Goal: Task Accomplishment & Management: Complete application form

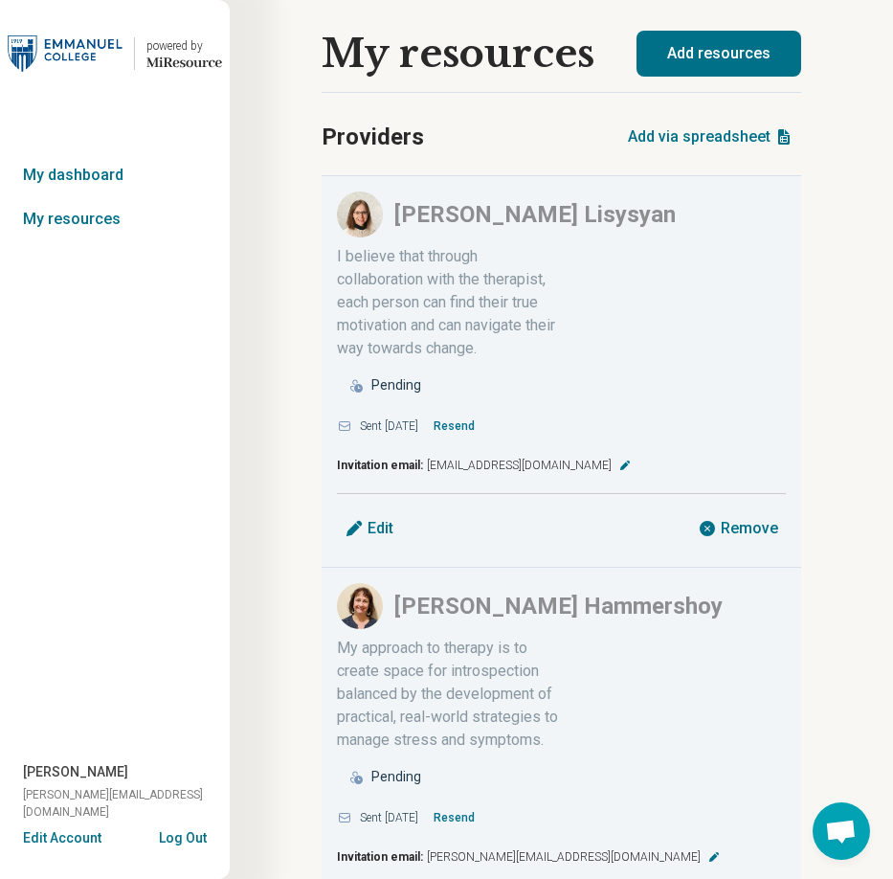
click at [707, 63] on button "Add resources" at bounding box center [719, 54] width 165 height 46
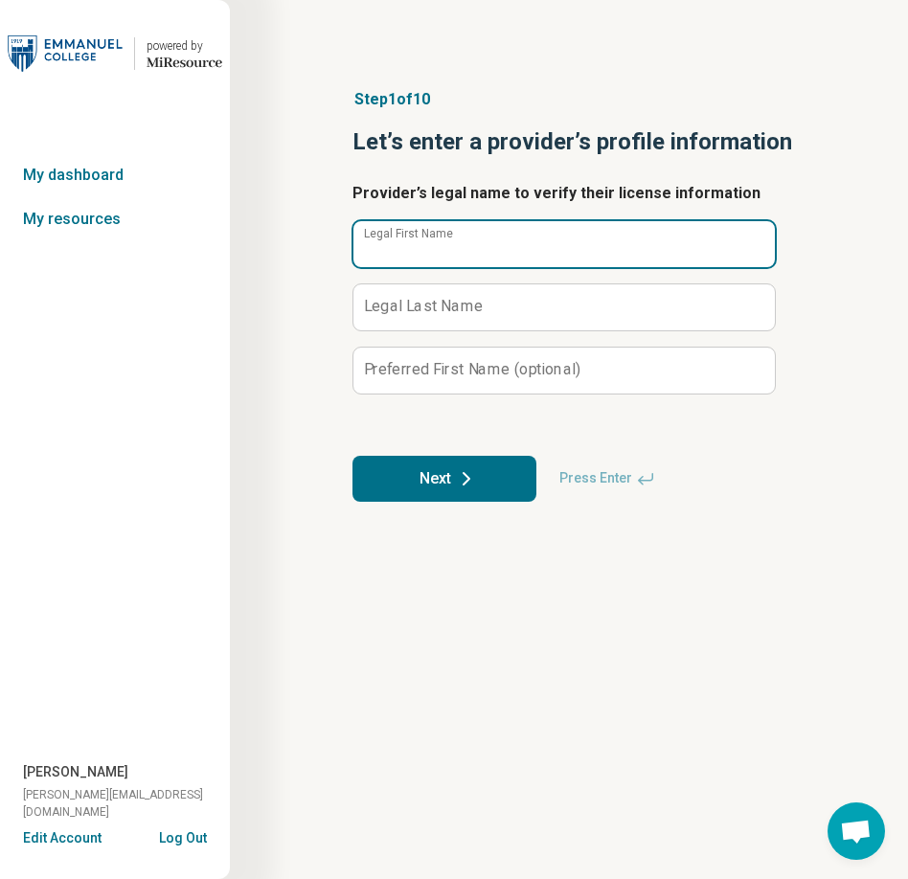
click at [582, 243] on input "Legal First Name" at bounding box center [563, 244] width 421 height 46
type input "*****"
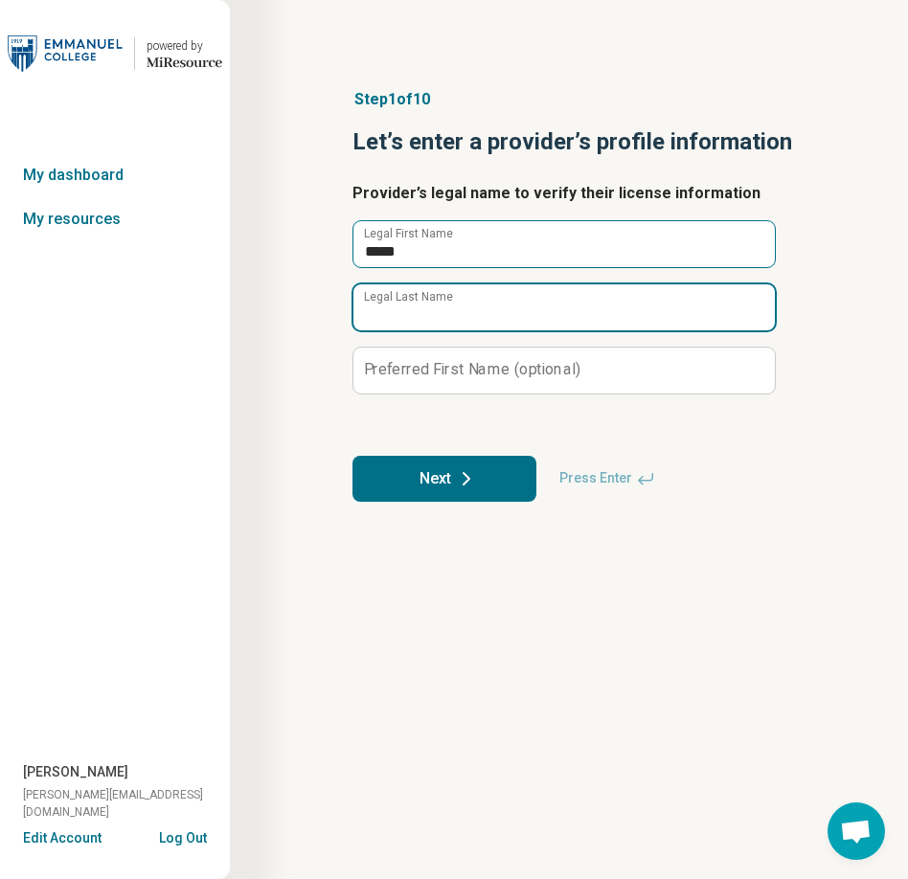
type input "*"
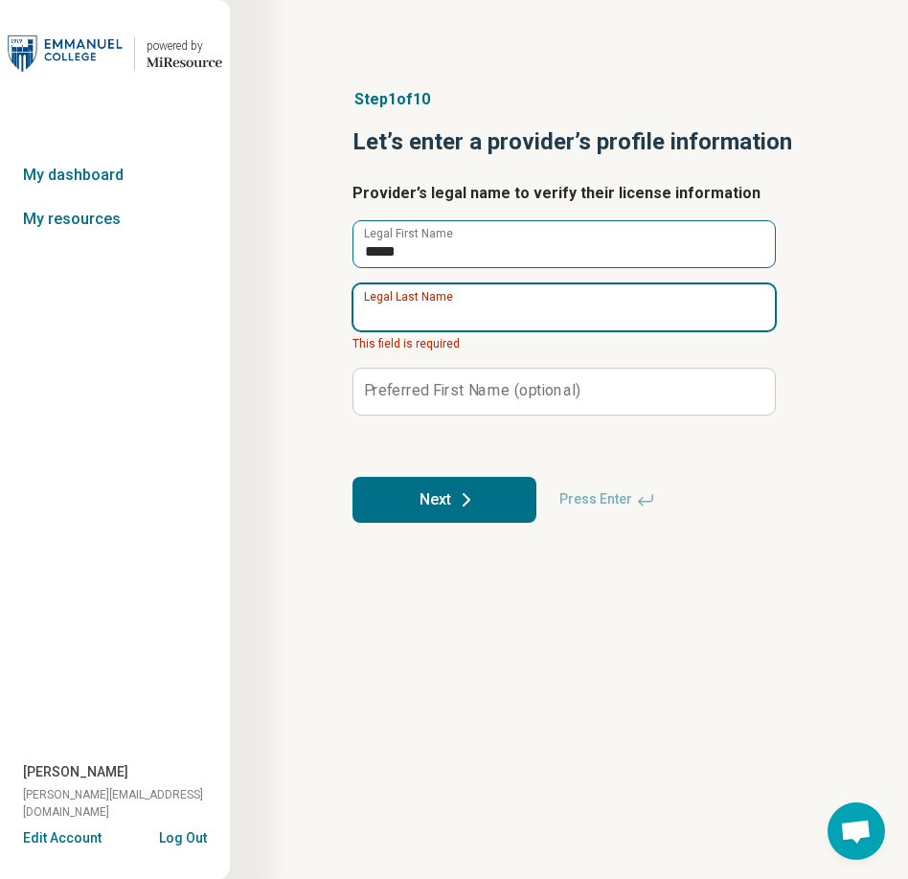
type input "*"
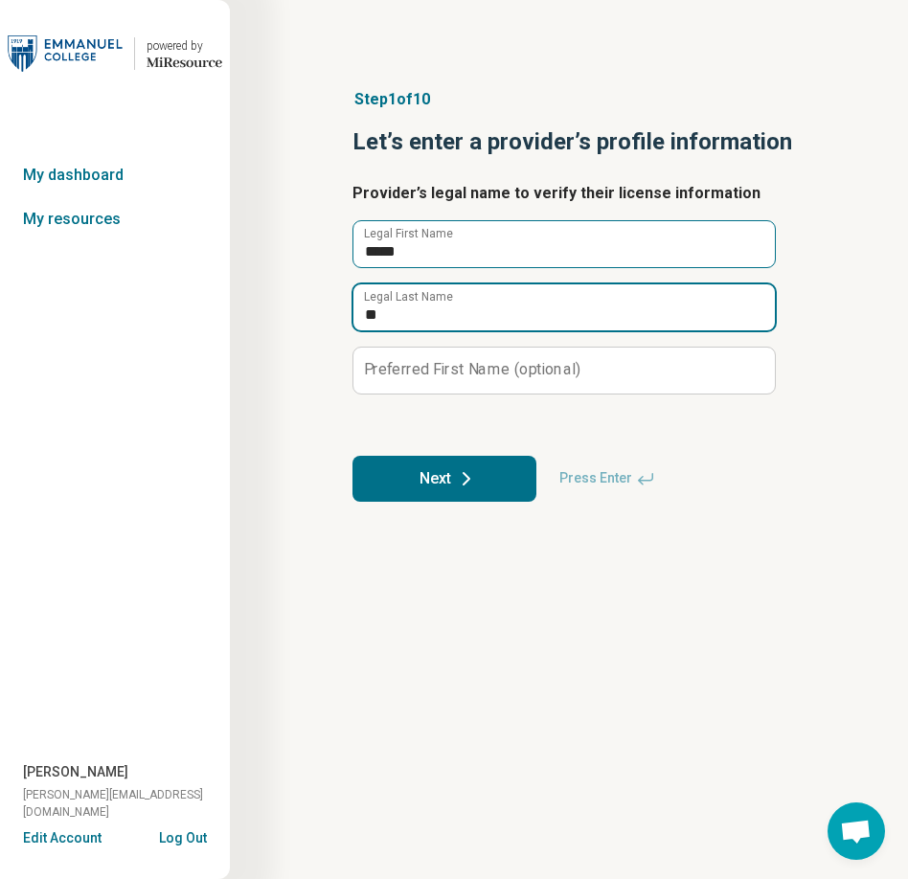
type input "*"
type input "****"
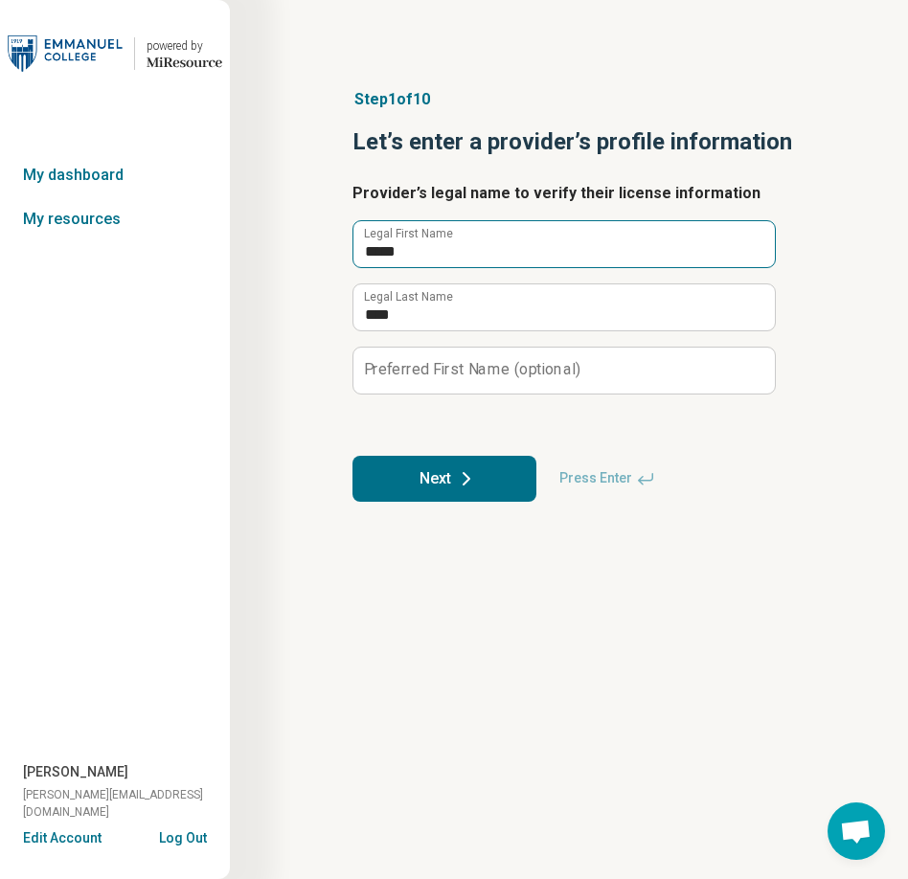
click at [352, 456] on button "Next" at bounding box center [444, 479] width 184 height 46
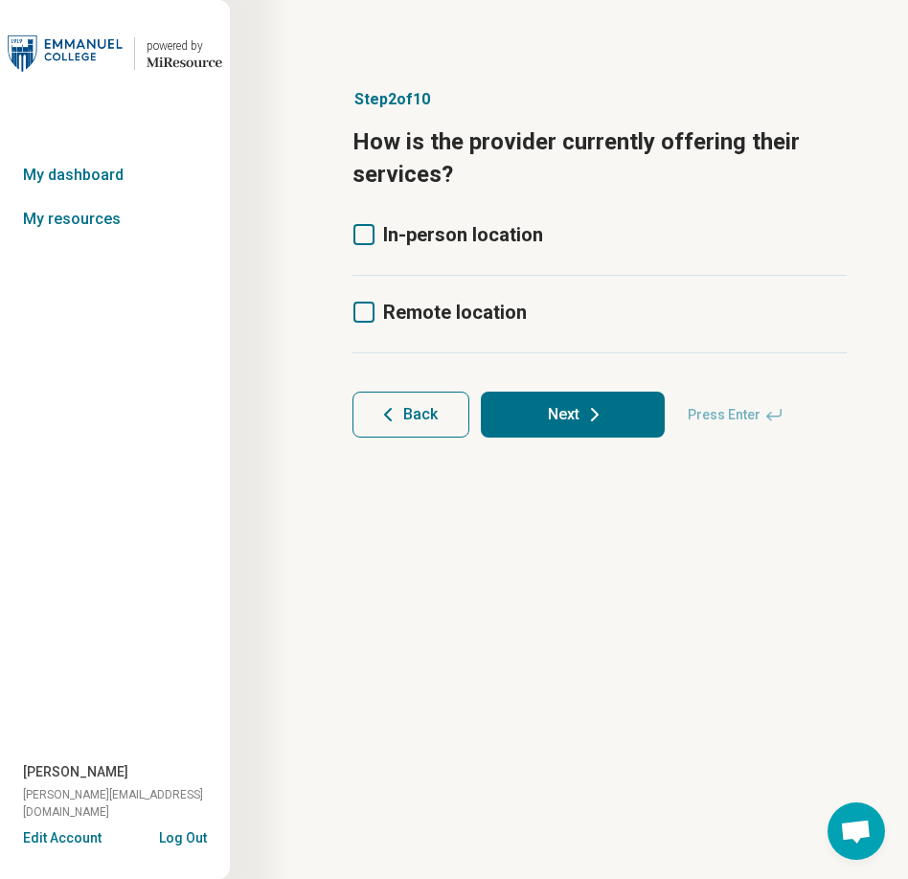
click at [360, 239] on icon at bounding box center [363, 234] width 21 height 21
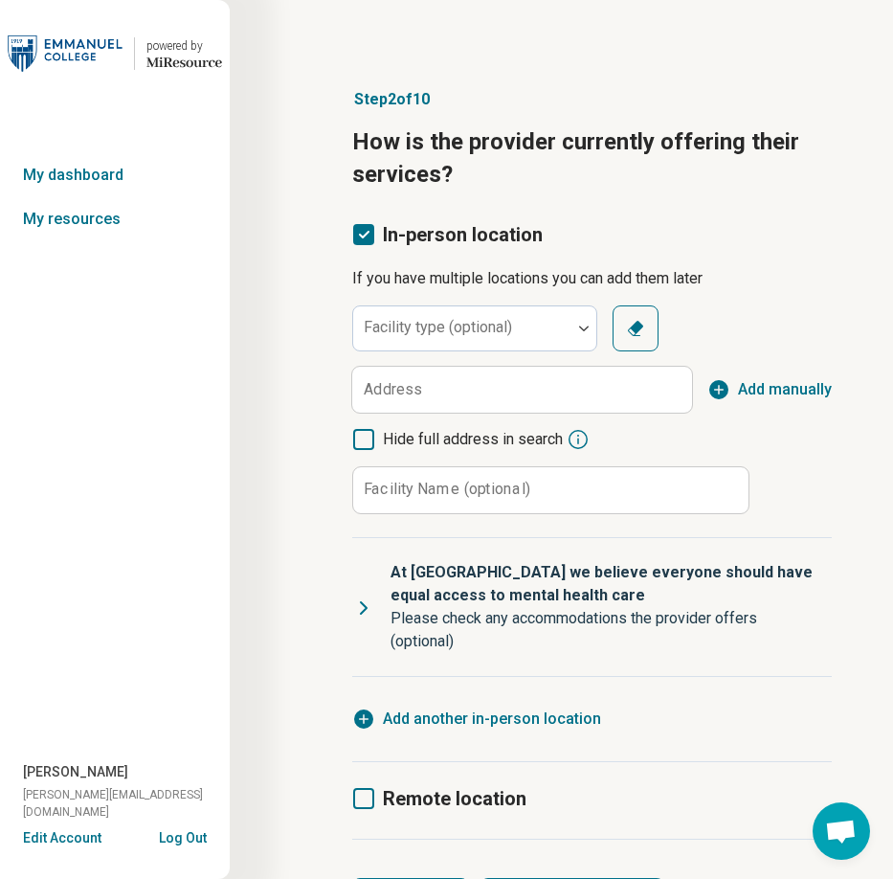
click at [389, 385] on label "Address" at bounding box center [393, 389] width 58 height 15
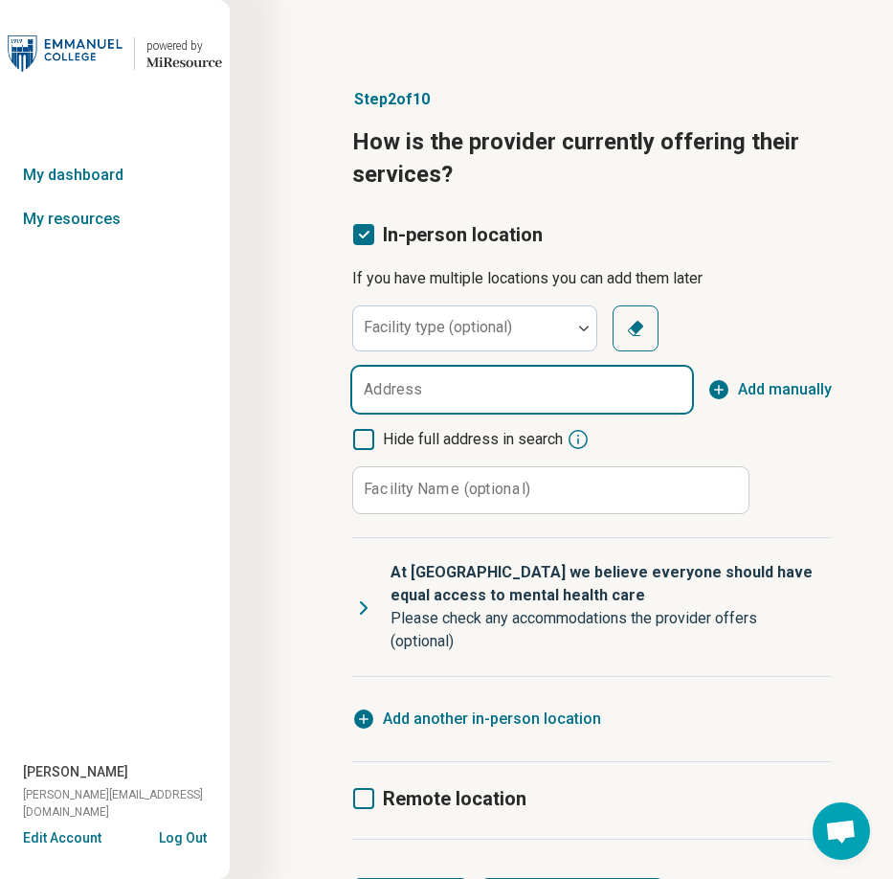
click at [389, 385] on input "Address" at bounding box center [522, 390] width 340 height 46
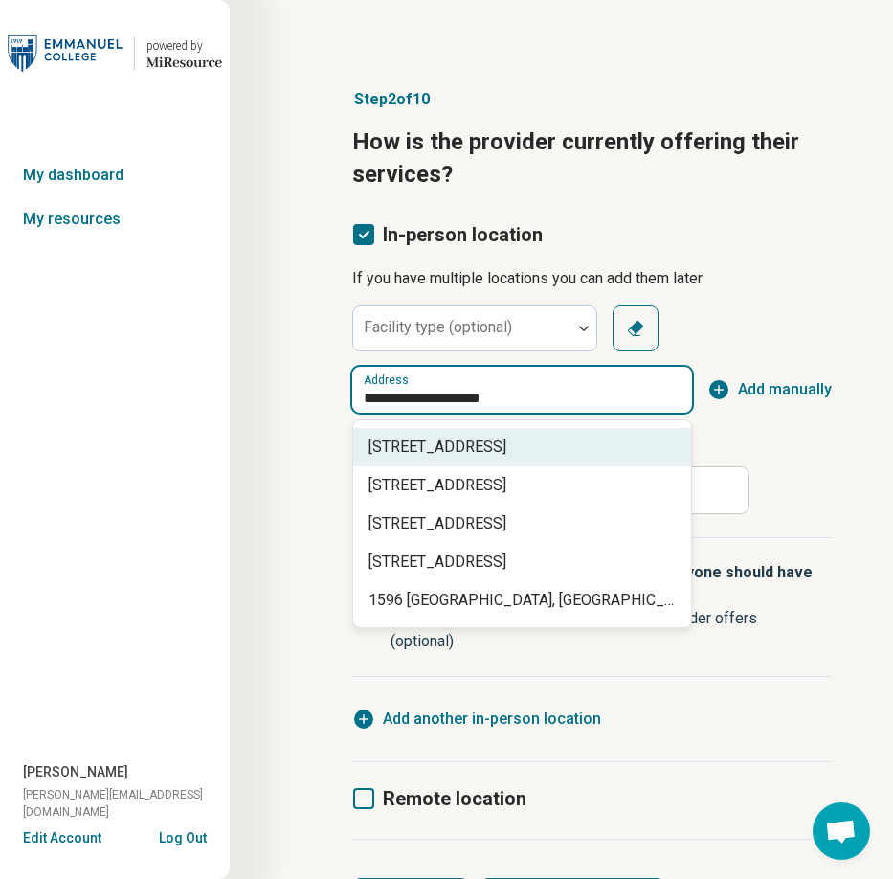
click at [552, 436] on span "[STREET_ADDRESS]" at bounding box center [526, 447] width 315 height 23
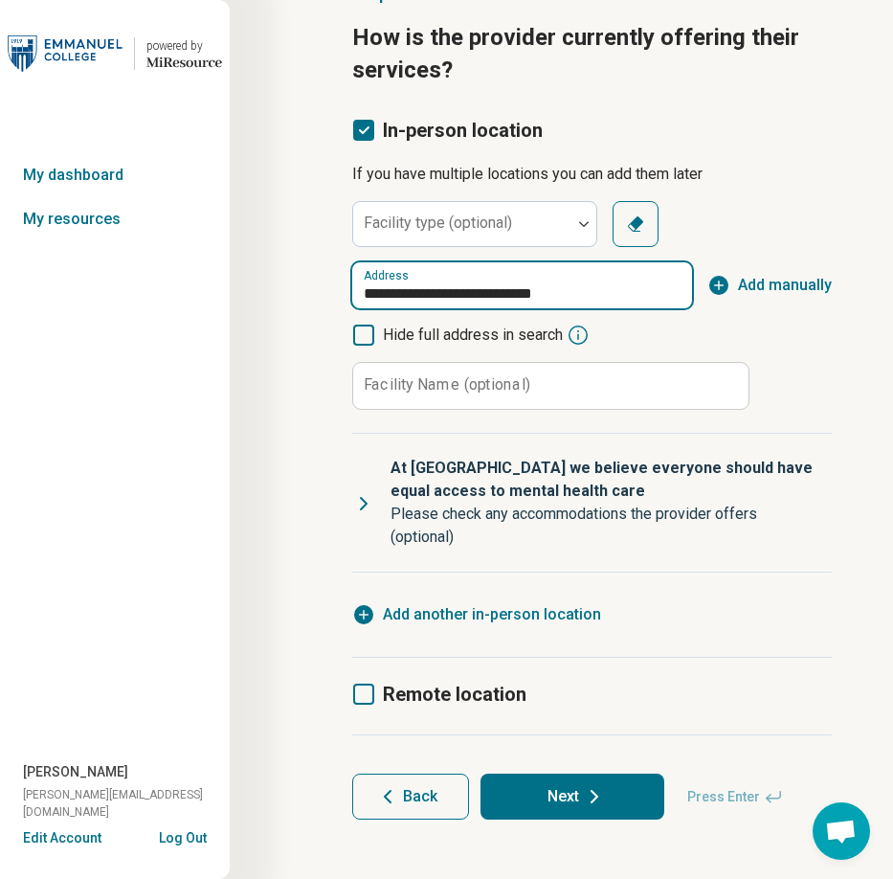
scroll to position [113, 0]
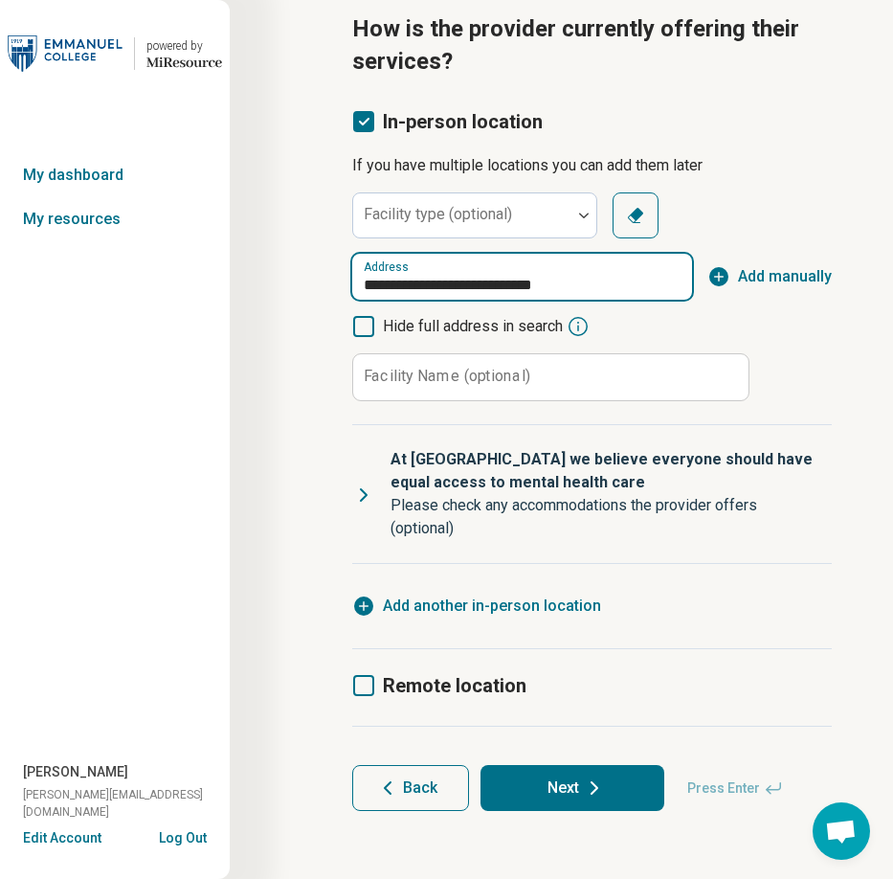
type input "**********"
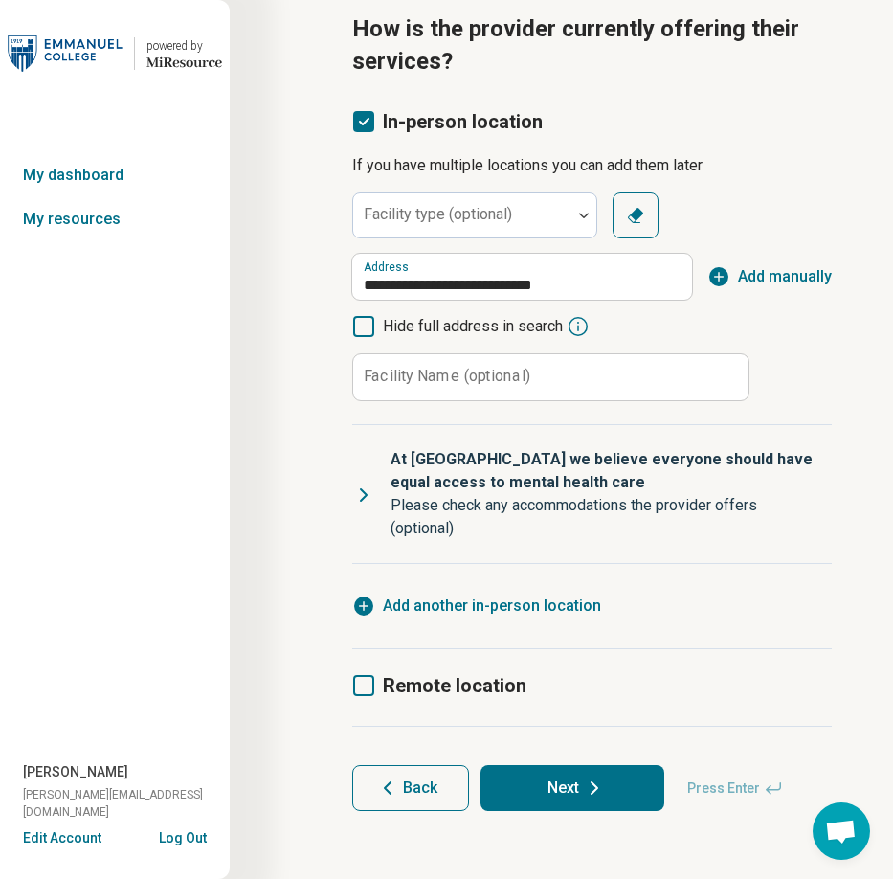
click at [368, 687] on icon at bounding box center [363, 685] width 21 height 21
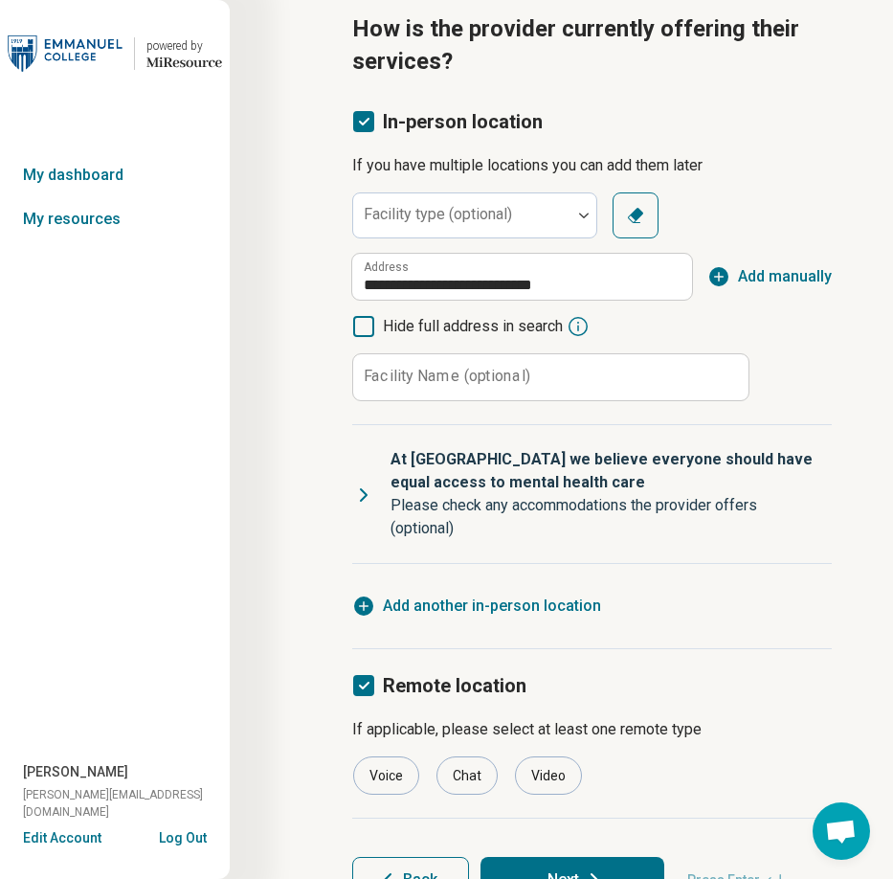
scroll to position [10, 0]
click at [543, 774] on div "Video" at bounding box center [548, 775] width 67 height 38
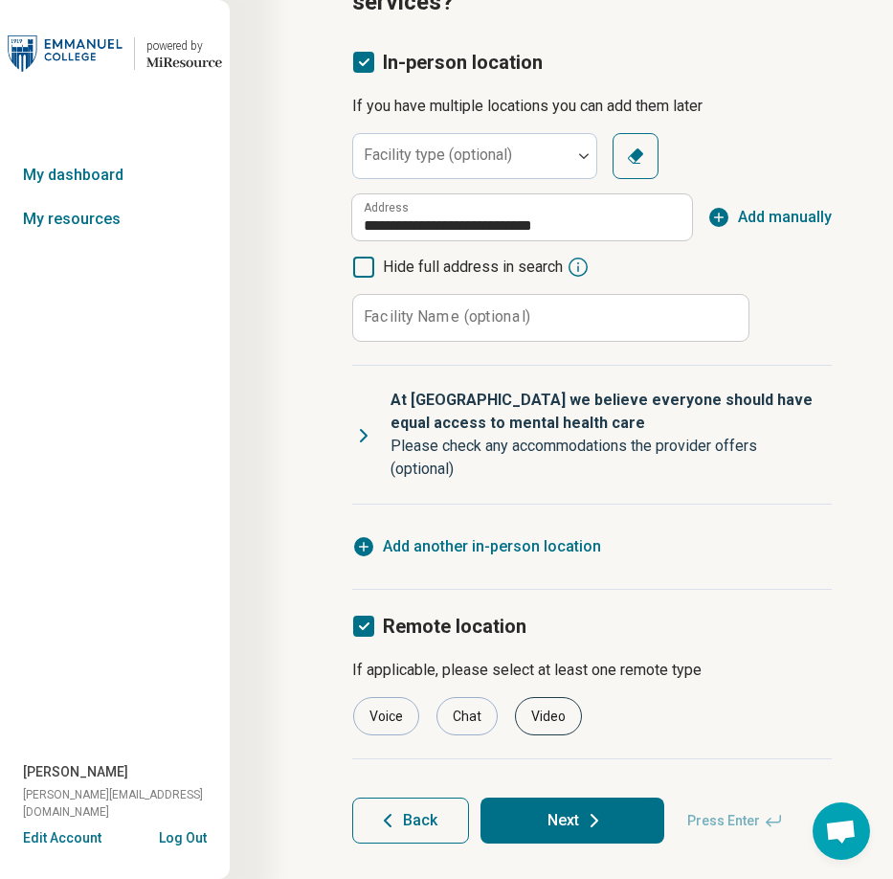
scroll to position [205, 0]
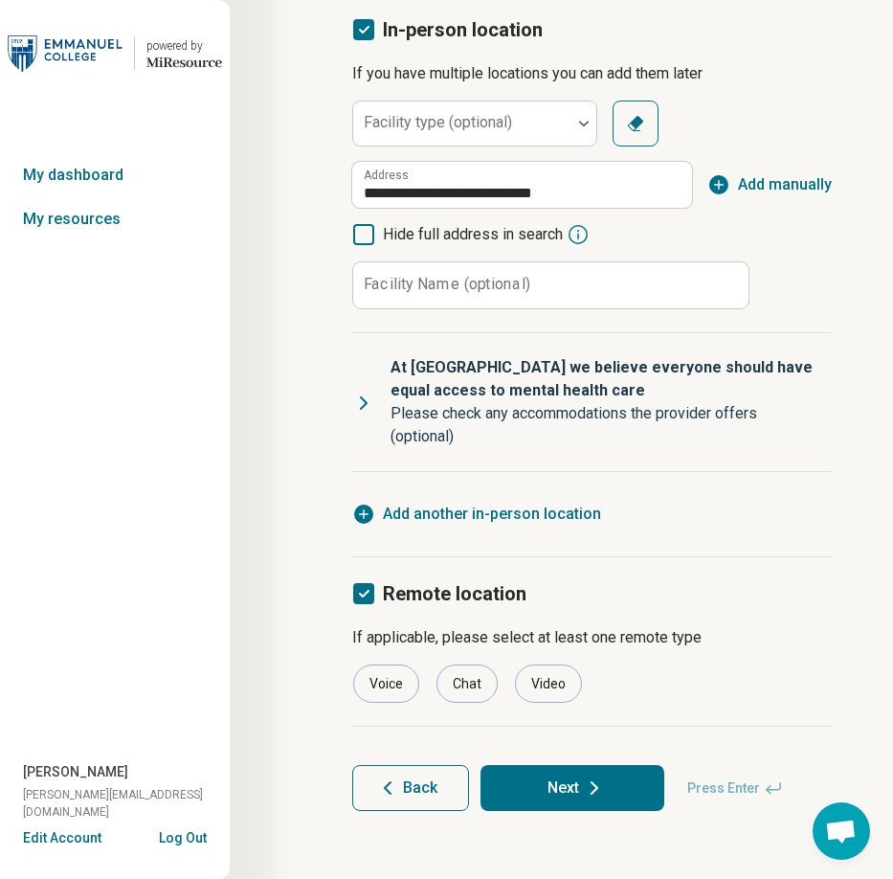
click at [547, 768] on button "Next" at bounding box center [573, 788] width 184 height 46
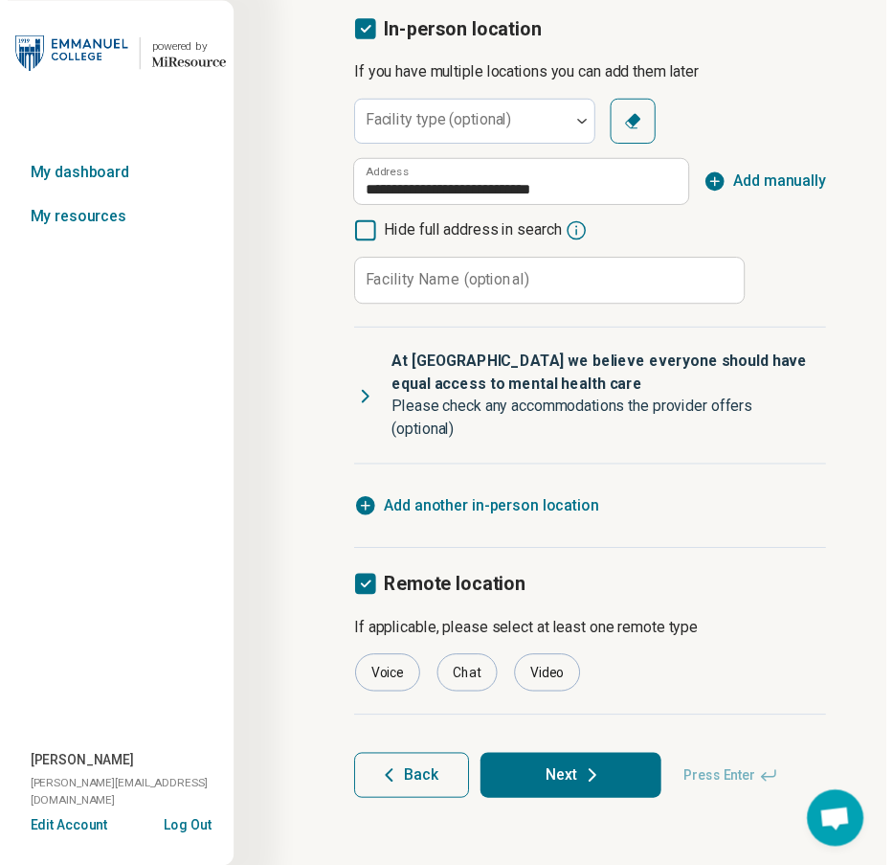
scroll to position [0, 0]
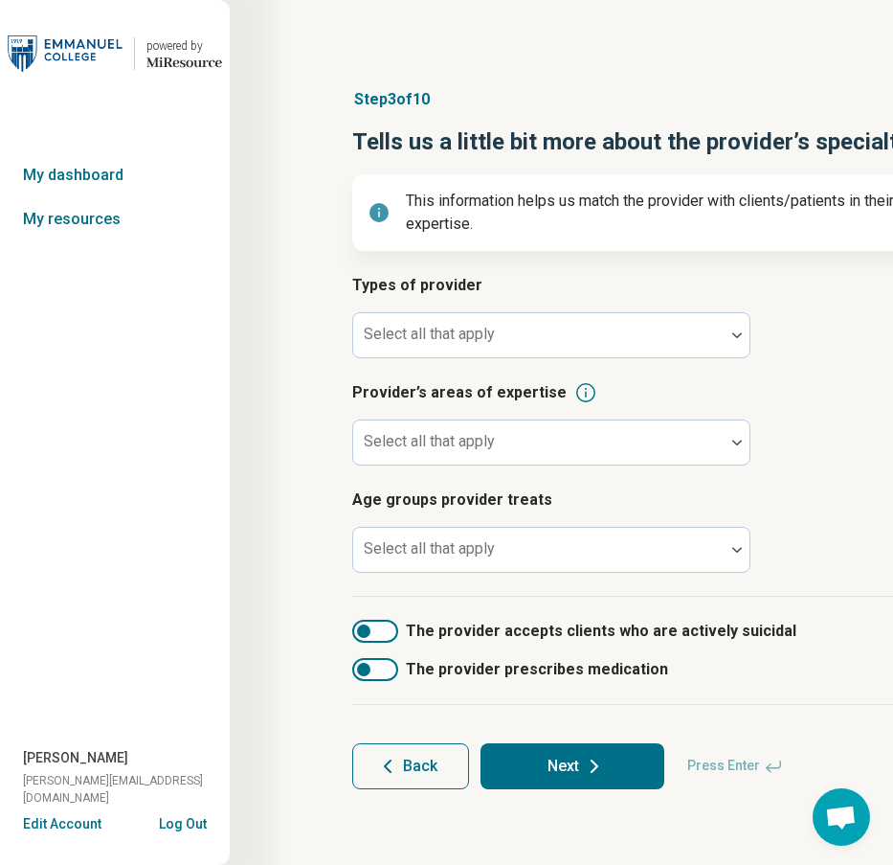
click at [201, 829] on button "Log Out" at bounding box center [183, 821] width 48 height 15
